Goal: Find specific page/section: Find specific page/section

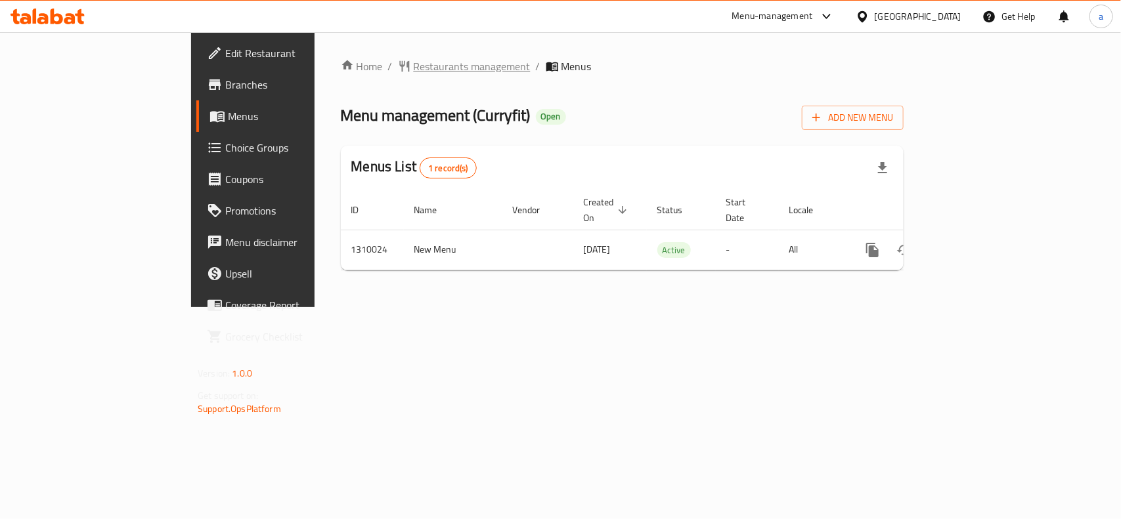
click at [414, 63] on span "Restaurants management" at bounding box center [472, 66] width 117 height 16
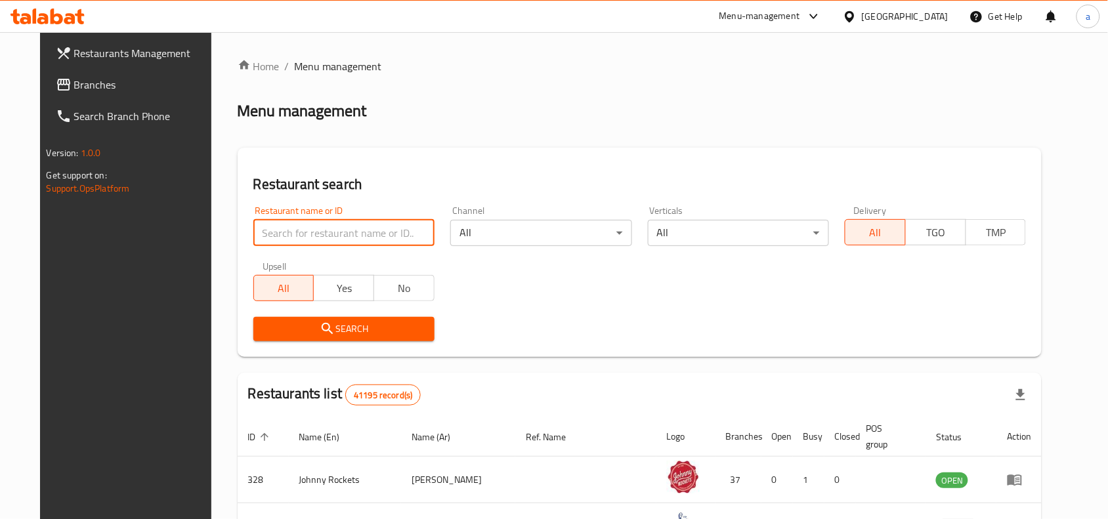
click at [290, 230] on input "search" at bounding box center [343, 233] width 181 height 26
paste input "705300"
type input "705300"
click button "Search" at bounding box center [343, 329] width 181 height 24
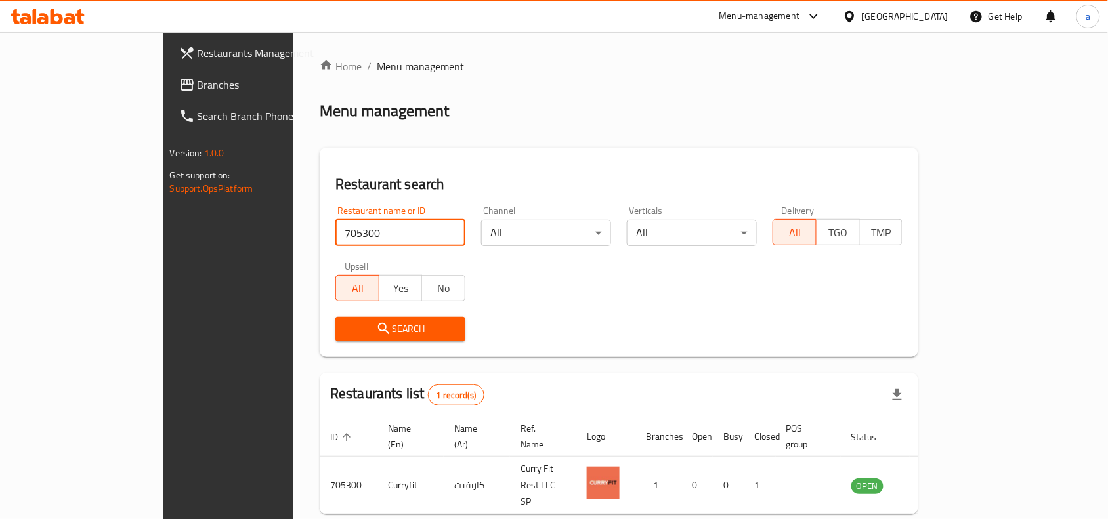
click at [911, 20] on div "[GEOGRAPHIC_DATA]" at bounding box center [905, 16] width 87 height 14
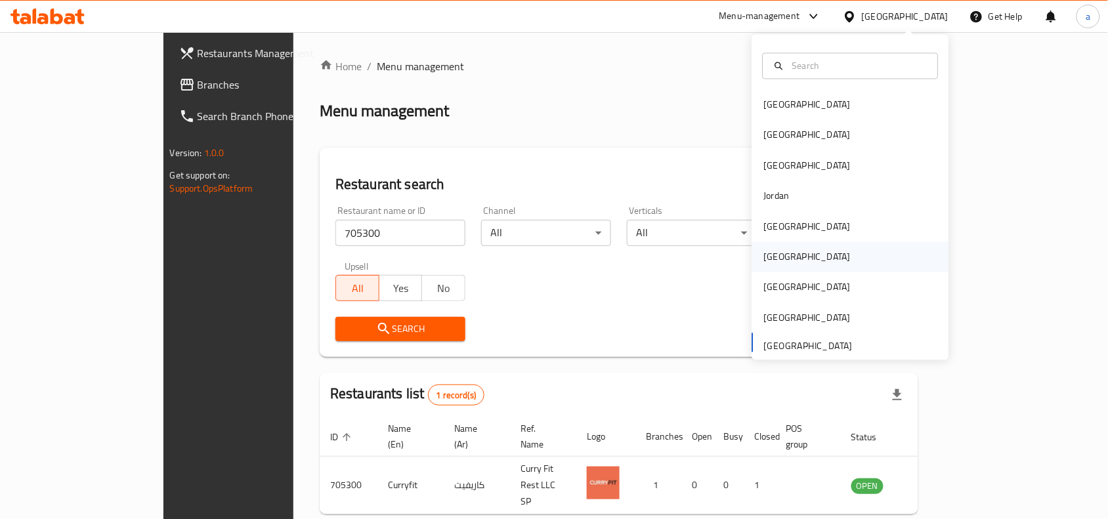
click at [765, 254] on div "[GEOGRAPHIC_DATA]" at bounding box center [807, 257] width 87 height 14
